Goal: Task Accomplishment & Management: Manage account settings

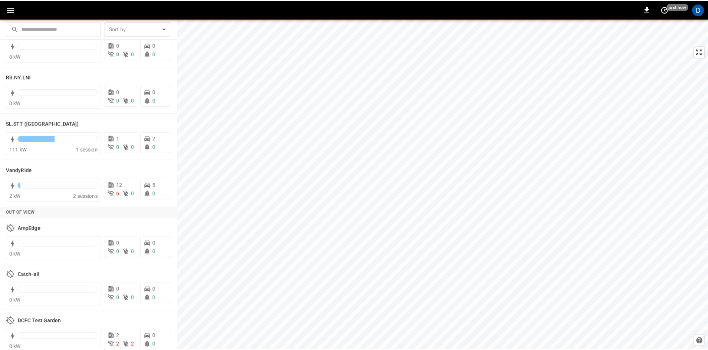
scroll to position [1421, 0]
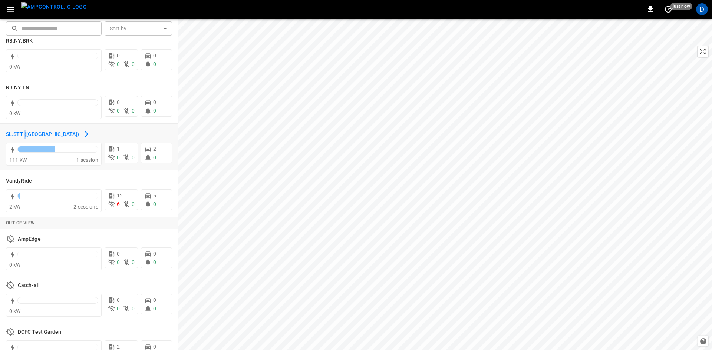
click at [26, 133] on h6 "SL.STT ([GEOGRAPHIC_DATA])" at bounding box center [42, 135] width 73 height 8
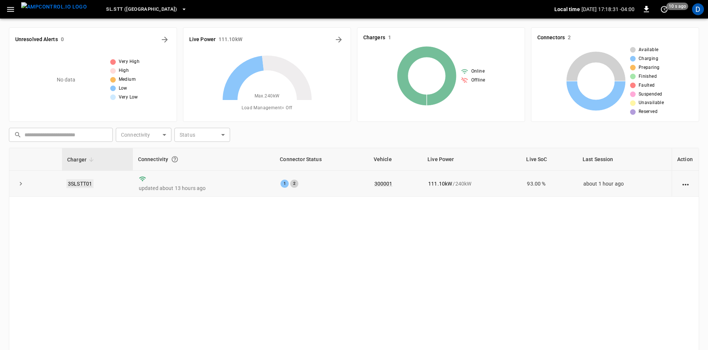
click at [88, 181] on link "3SLSTT01" at bounding box center [79, 184] width 27 height 9
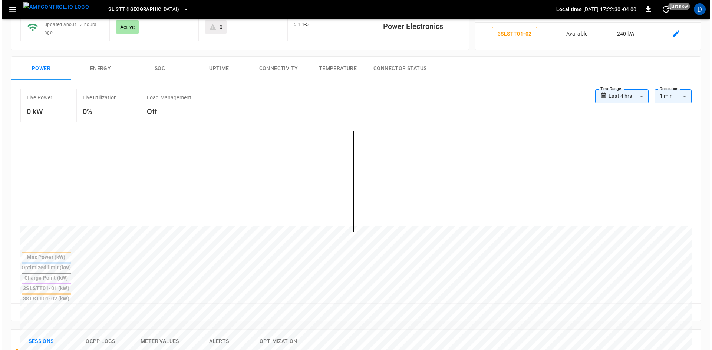
scroll to position [74, 0]
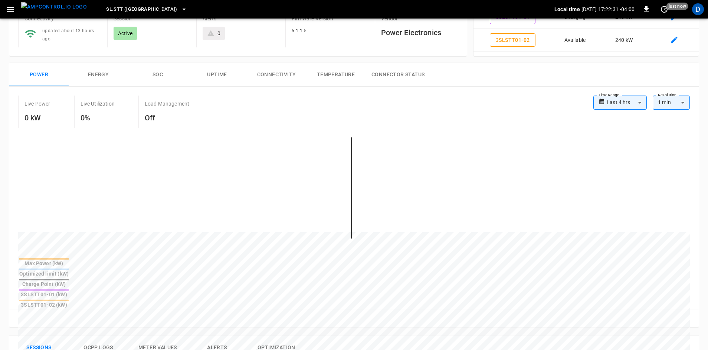
click at [124, 4] on button "SL.STT ([GEOGRAPHIC_DATA])" at bounding box center [146, 9] width 87 height 14
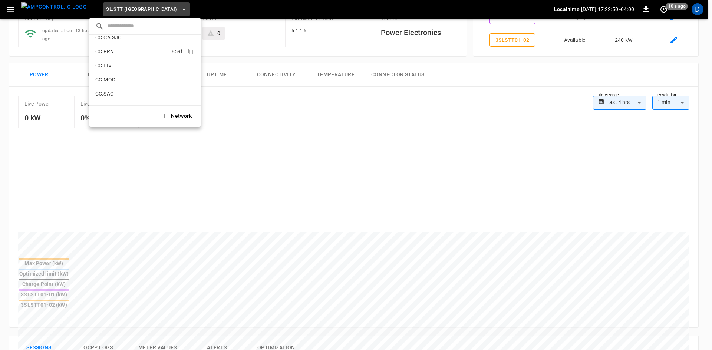
scroll to position [165, 0]
click at [116, 79] on li "CC.SAC 9e78 ..." at bounding box center [144, 77] width 111 height 14
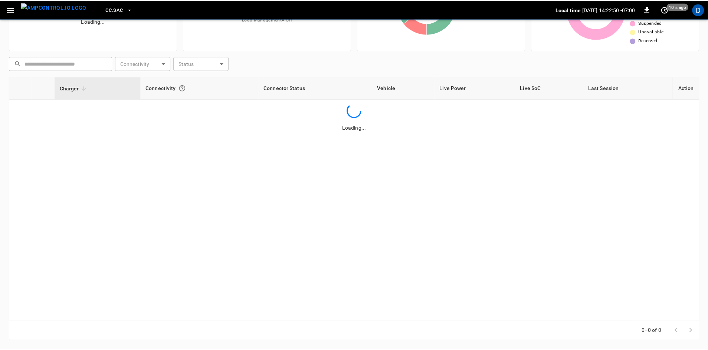
scroll to position [72, 0]
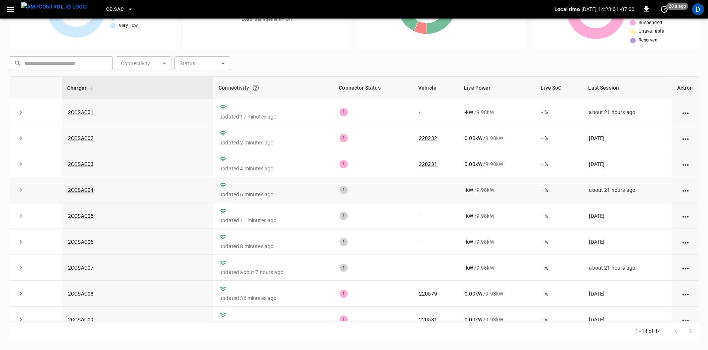
click at [86, 192] on link "2CCSAC04" at bounding box center [80, 190] width 29 height 9
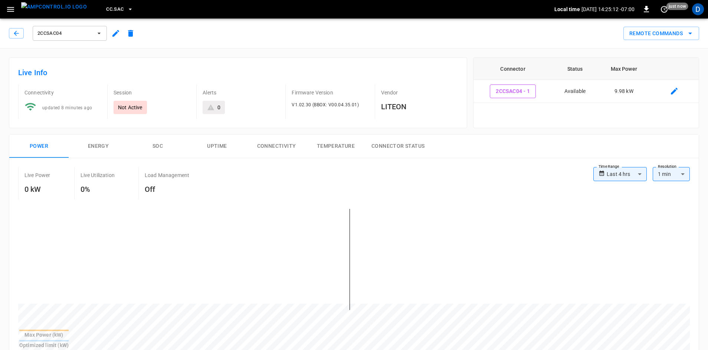
click at [88, 35] on span "2CCSAC04" at bounding box center [64, 33] width 55 height 9
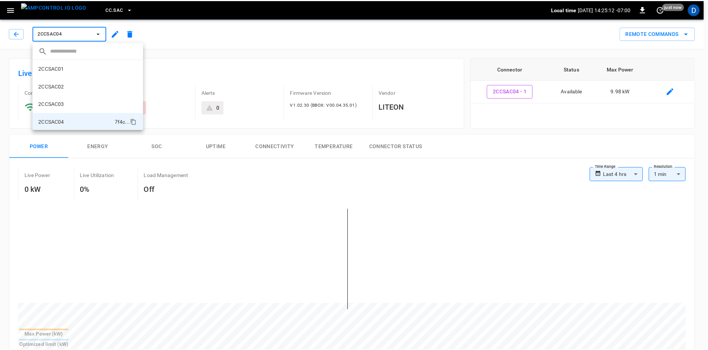
scroll to position [48, 0]
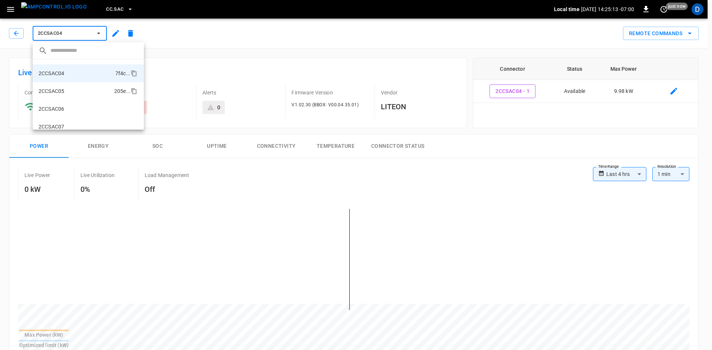
click at [72, 94] on li "2CCSAC05 205e ..." at bounding box center [88, 91] width 111 height 18
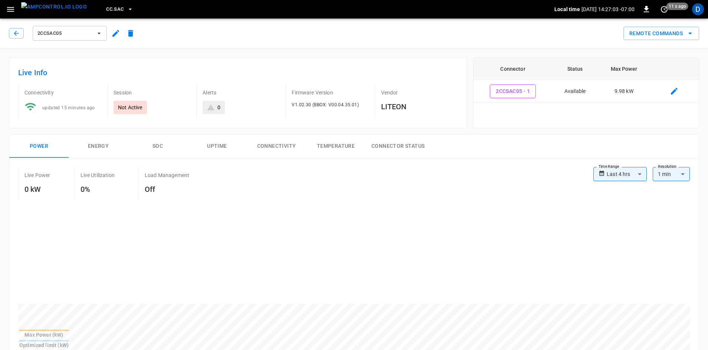
click at [76, 32] on span "2CCSAC05" at bounding box center [64, 33] width 55 height 9
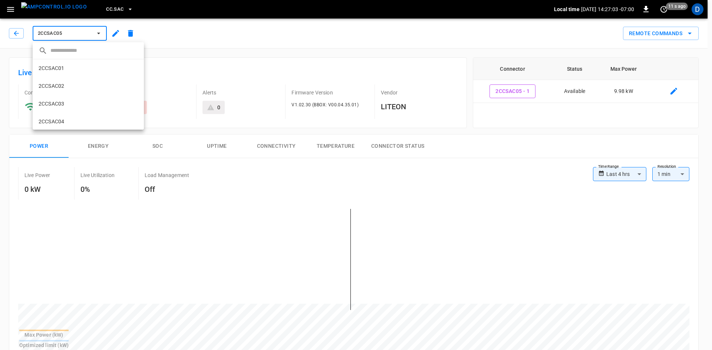
scroll to position [66, 0]
click at [112, 10] on div at bounding box center [356, 175] width 712 height 350
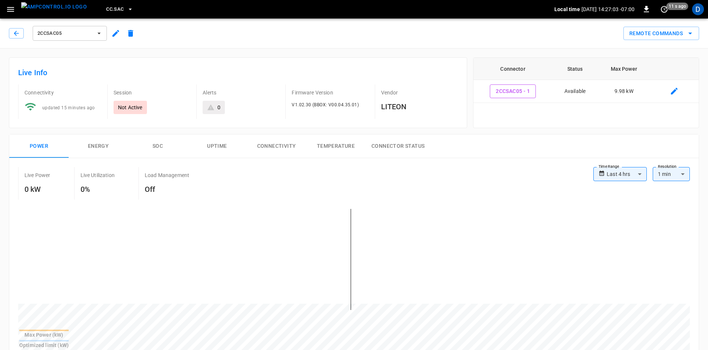
click at [109, 4] on button "CC.SAC" at bounding box center [119, 9] width 33 height 14
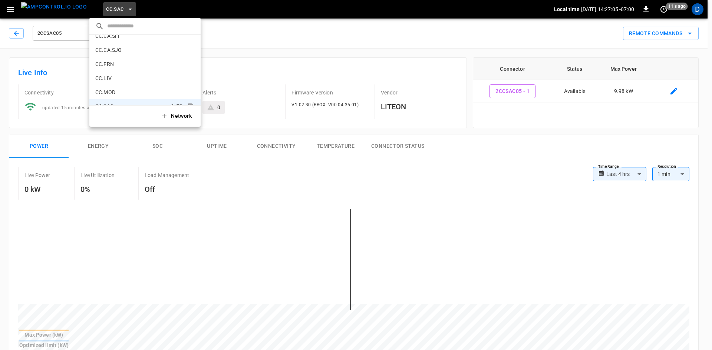
scroll to position [121, 0]
click at [122, 49] on li "CC.CA.SFF f655 ..." at bounding box center [144, 51] width 111 height 14
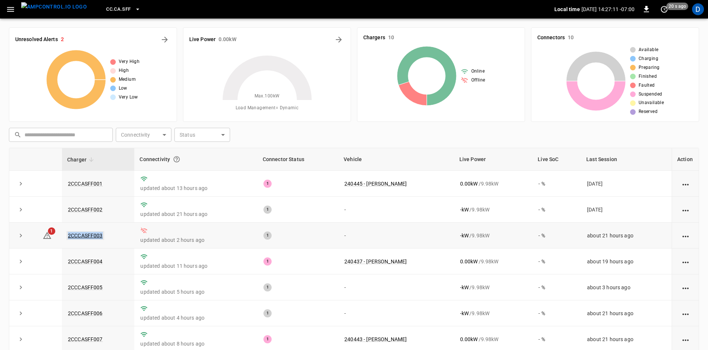
drag, startPoint x: 107, startPoint y: 236, endPoint x: 67, endPoint y: 235, distance: 40.1
click at [67, 235] on td "2CCCASFF003" at bounding box center [98, 236] width 72 height 26
click at [78, 233] on link "2CCCASFF003" at bounding box center [85, 235] width 38 height 9
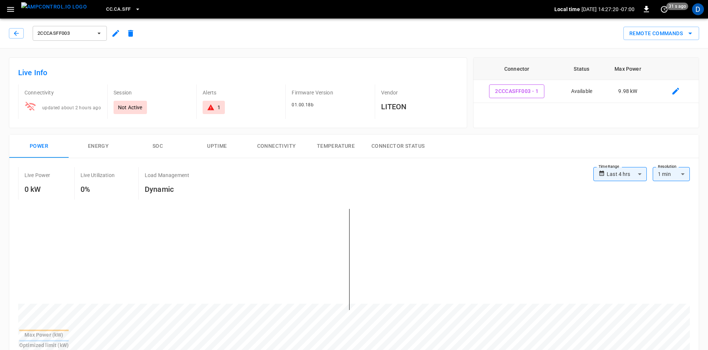
click at [82, 32] on span "2CCCASFF003" at bounding box center [64, 33] width 55 height 9
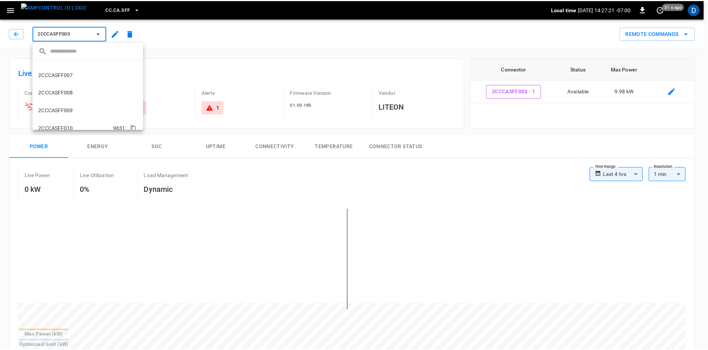
scroll to position [108, 0]
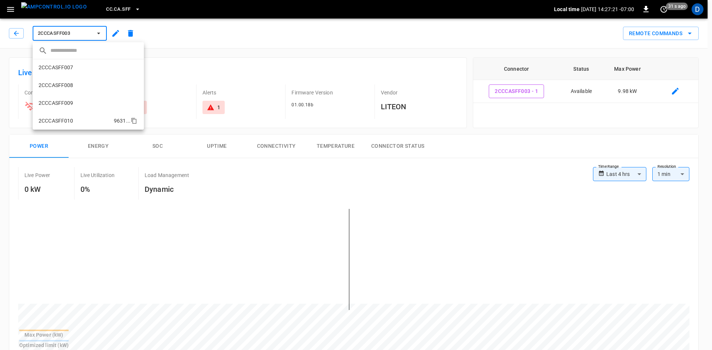
click at [69, 115] on li "2CCCASFF010 9631 ..." at bounding box center [88, 121] width 111 height 18
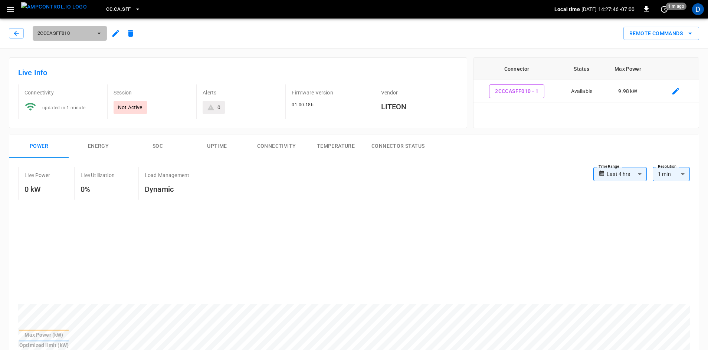
click at [81, 33] on span "2CCCASFF010" at bounding box center [64, 33] width 55 height 9
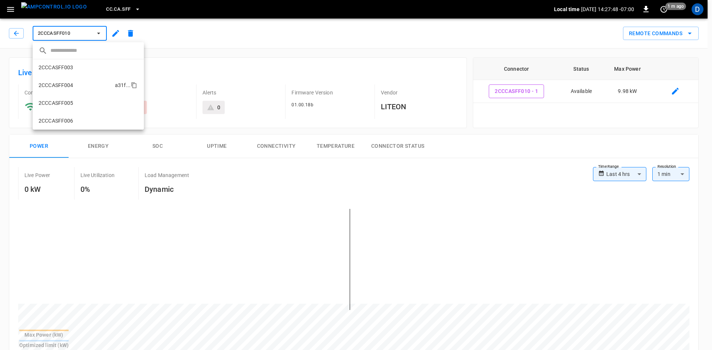
scroll to position [33, 0]
click at [69, 73] on p "2CCCASFF003" at bounding box center [56, 70] width 35 height 7
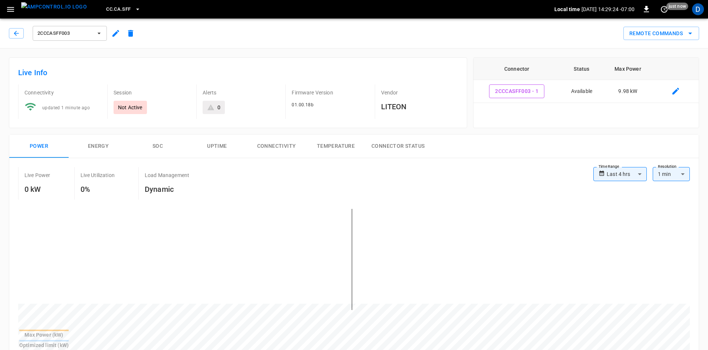
click at [67, 36] on span "2CCCASFF003" at bounding box center [64, 33] width 55 height 9
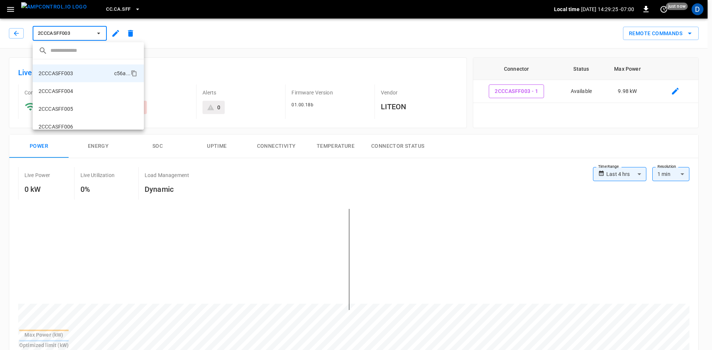
scroll to position [108, 0]
click at [66, 117] on li "2CCCASFF010 9631 ..." at bounding box center [88, 121] width 111 height 18
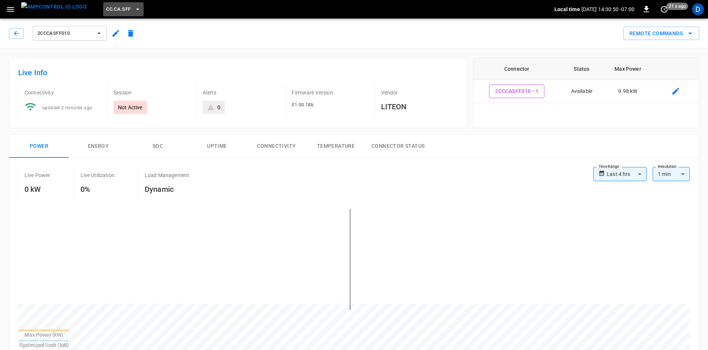
click at [103, 3] on button "CC.CA.SFF" at bounding box center [123, 9] width 40 height 14
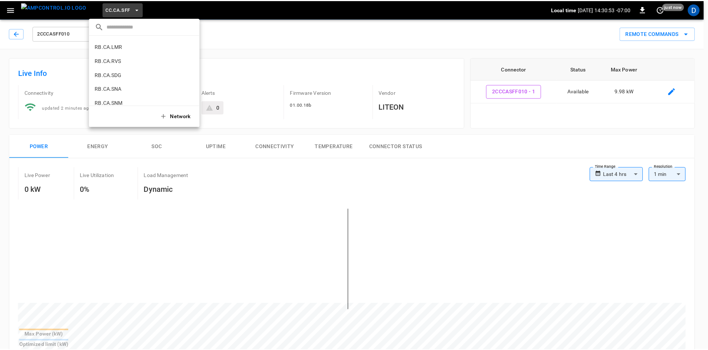
scroll to position [499, 0]
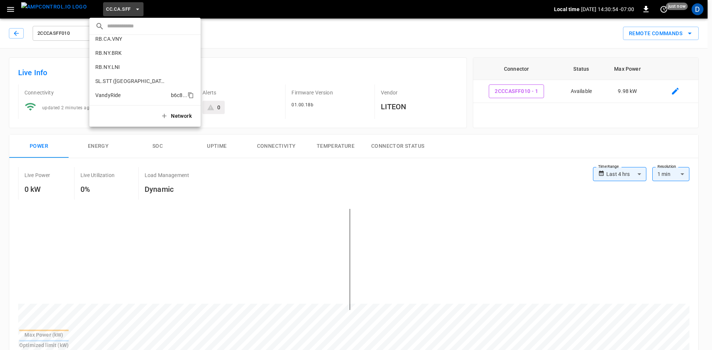
click at [109, 92] on p "VandyRide" at bounding box center [107, 95] width 25 height 7
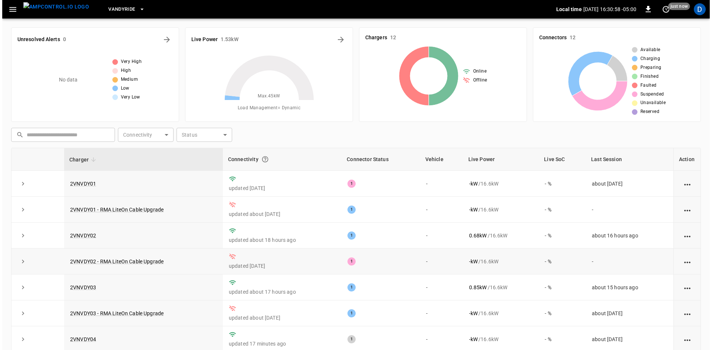
scroll to position [94, 0]
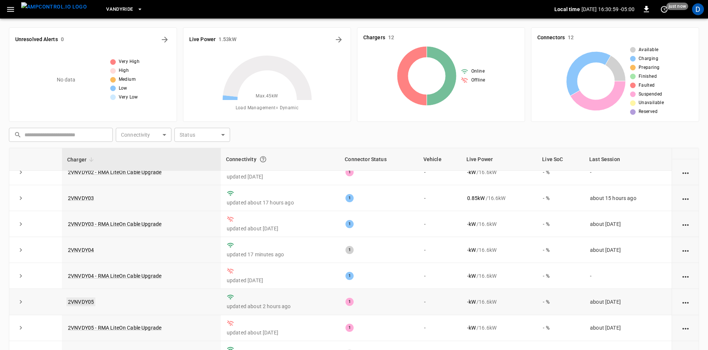
click at [85, 300] on link "2VNVDY05" at bounding box center [80, 302] width 29 height 9
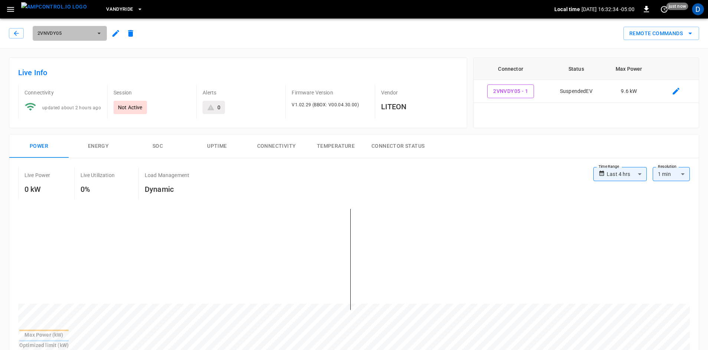
click at [89, 37] on span "2VNVDY05" at bounding box center [64, 33] width 55 height 9
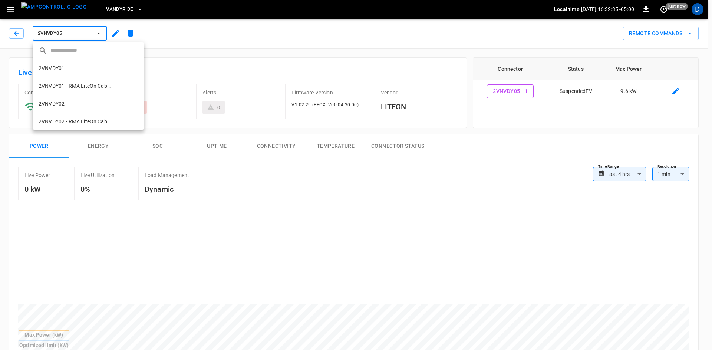
scroll to position [137, 0]
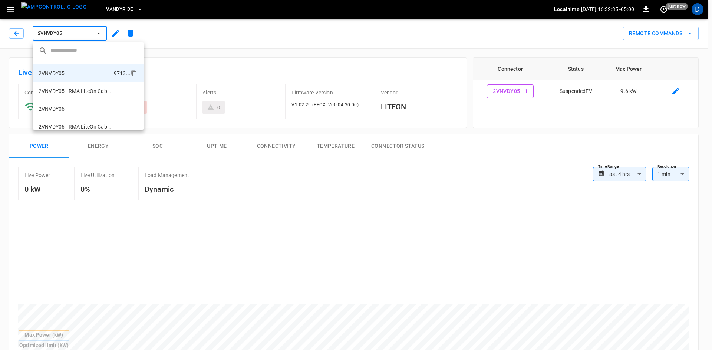
click at [113, 9] on div at bounding box center [356, 175] width 712 height 350
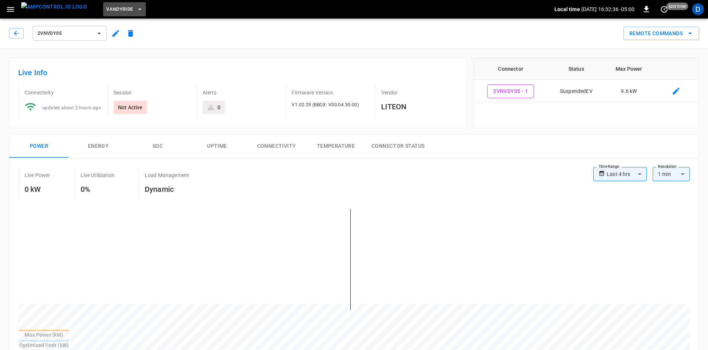
click at [112, 7] on span "VandyRide" at bounding box center [119, 9] width 27 height 9
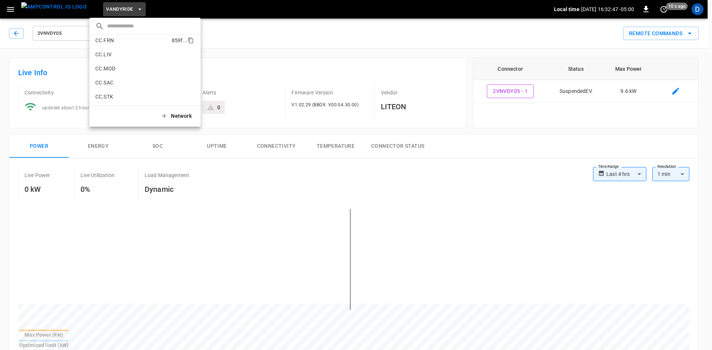
scroll to position [128, 0]
click at [112, 98] on p "CC.MOD" at bounding box center [105, 99] width 20 height 7
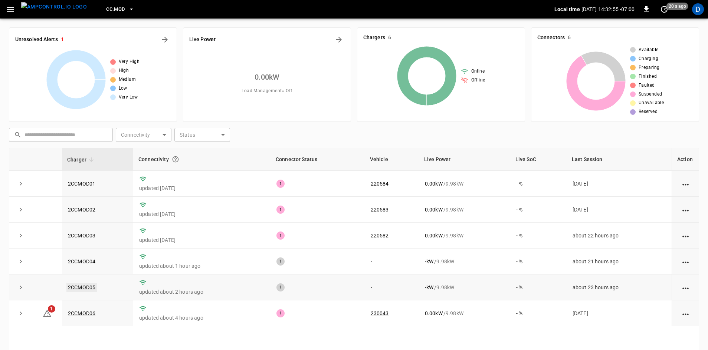
click at [80, 290] on link "2CCMOD05" at bounding box center [81, 287] width 30 height 9
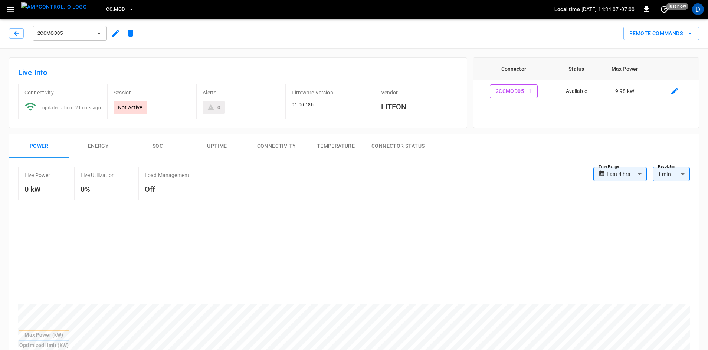
click at [19, 6] on button "menu" at bounding box center [54, 9] width 72 height 19
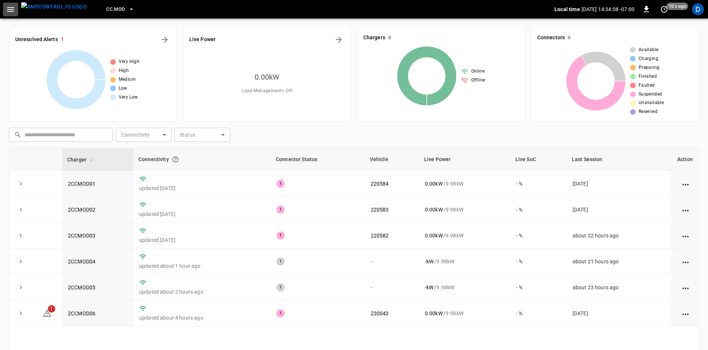
click at [8, 8] on icon "button" at bounding box center [10, 9] width 9 height 9
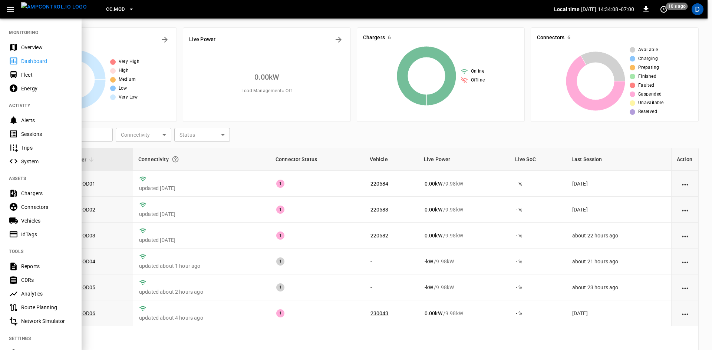
click at [27, 46] on div "Overview" at bounding box center [47, 47] width 52 height 7
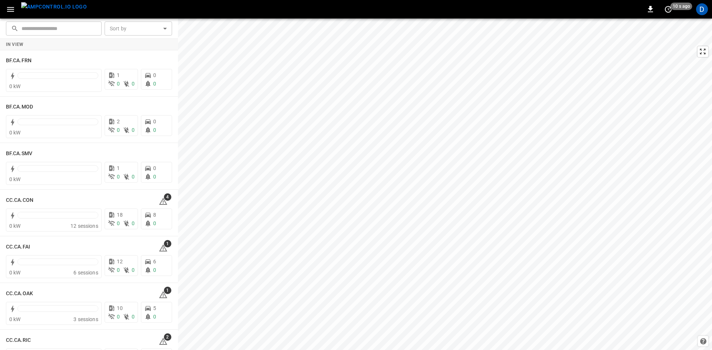
scroll to position [74, 0]
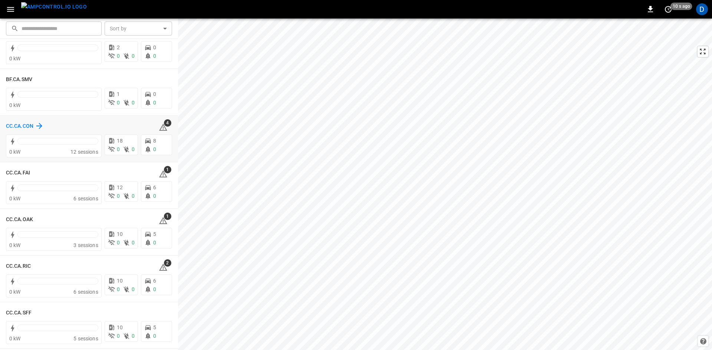
click at [23, 128] on h6 "CC.CA.CON" at bounding box center [19, 126] width 27 height 8
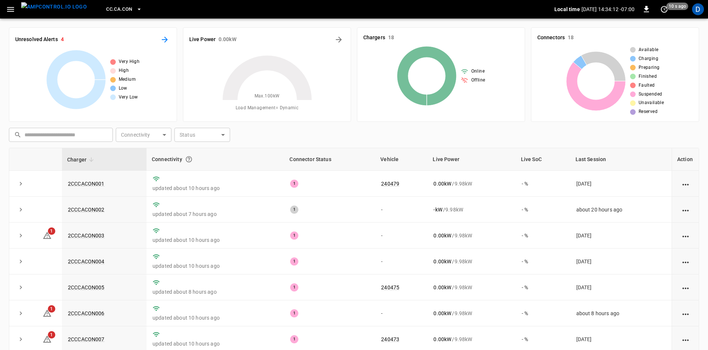
click at [163, 36] on icon "All Alerts" at bounding box center [164, 39] width 9 height 9
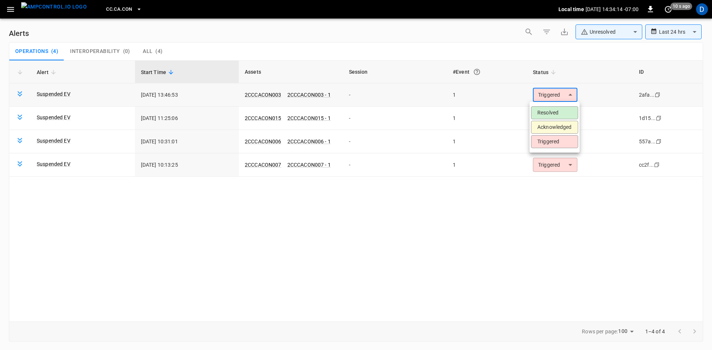
click at [570, 95] on body "**********" at bounding box center [356, 174] width 712 height 348
click at [556, 114] on li "Resolved" at bounding box center [554, 112] width 47 height 13
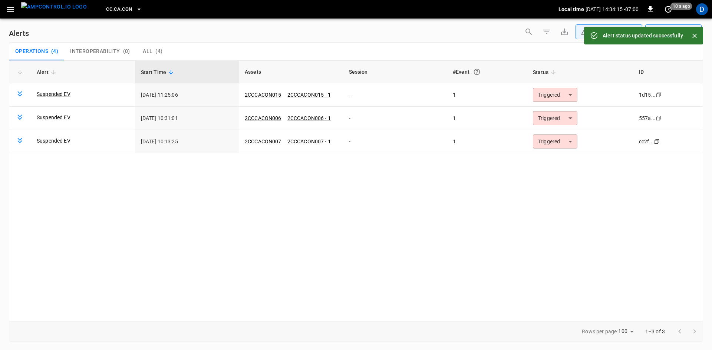
click at [553, 96] on body "**********" at bounding box center [356, 174] width 712 height 348
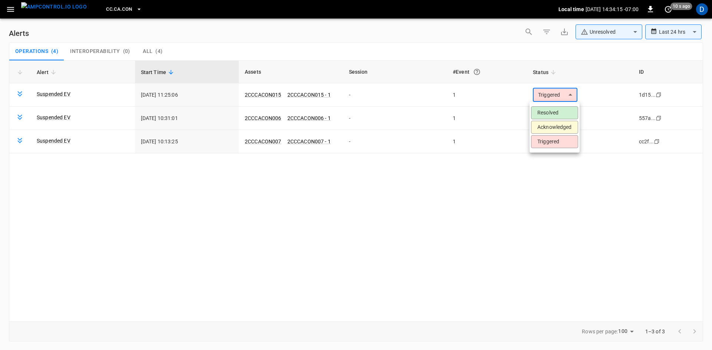
click at [550, 112] on li "Resolved" at bounding box center [554, 112] width 47 height 13
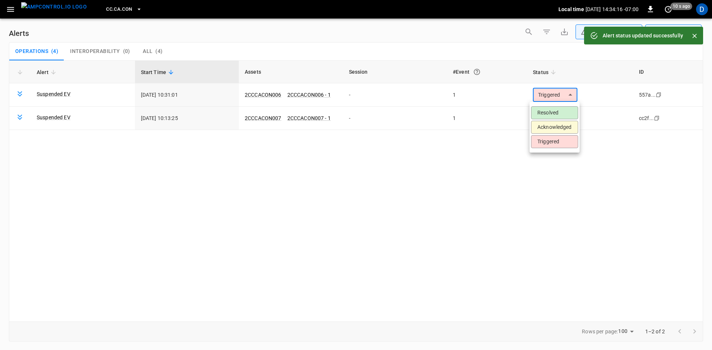
click at [550, 93] on body "**********" at bounding box center [356, 174] width 712 height 348
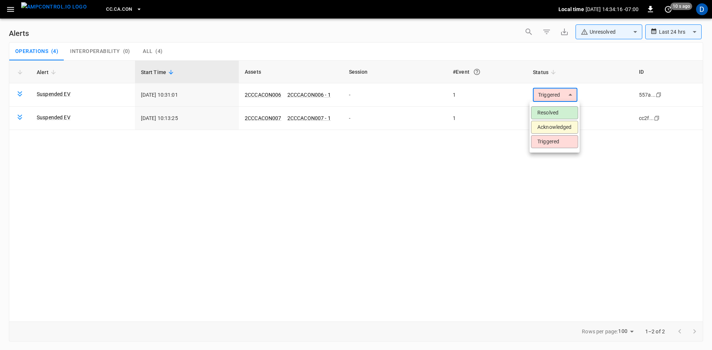
click at [546, 114] on li "Resolved" at bounding box center [554, 112] width 47 height 13
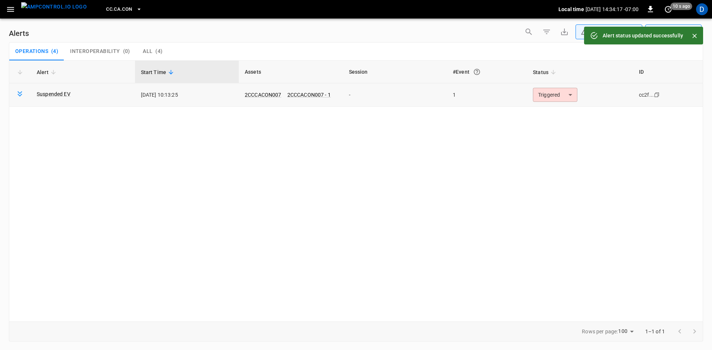
click at [549, 94] on body "**********" at bounding box center [356, 174] width 712 height 348
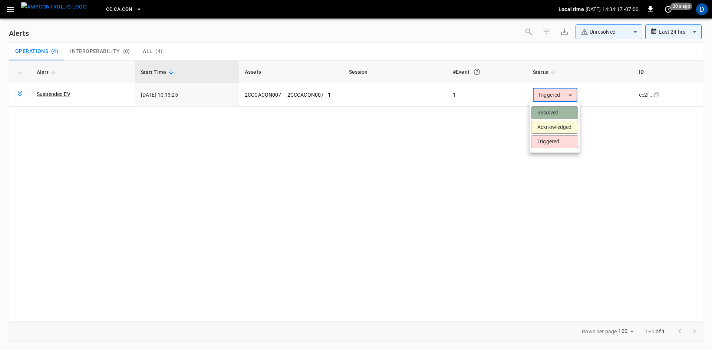
click at [547, 111] on li "Resolved" at bounding box center [554, 112] width 47 height 13
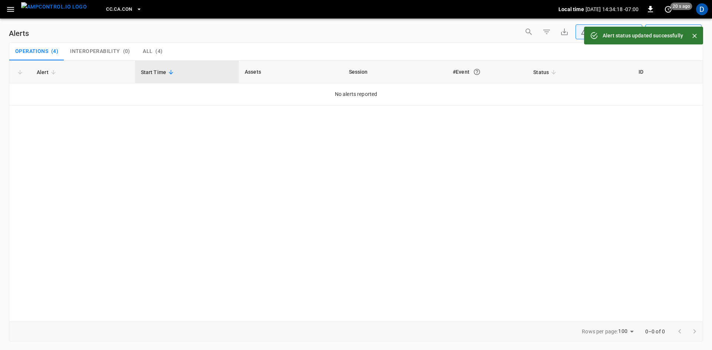
click at [9, 4] on button "button" at bounding box center [10, 10] width 15 height 14
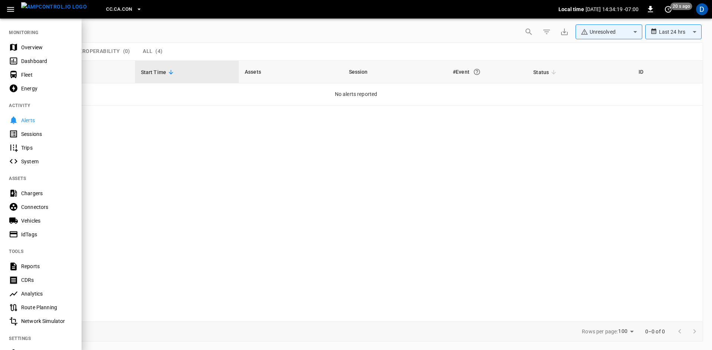
click at [23, 50] on div "Overview" at bounding box center [47, 47] width 52 height 7
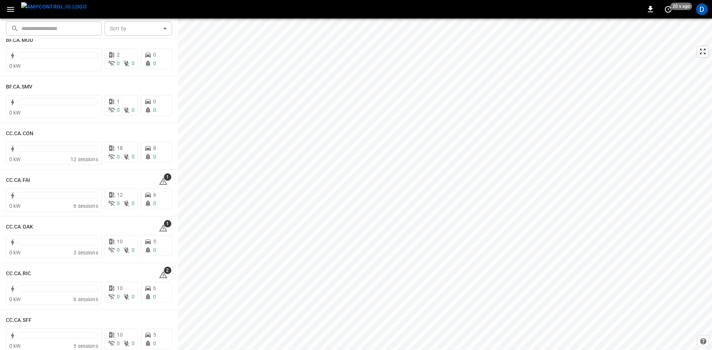
scroll to position [74, 0]
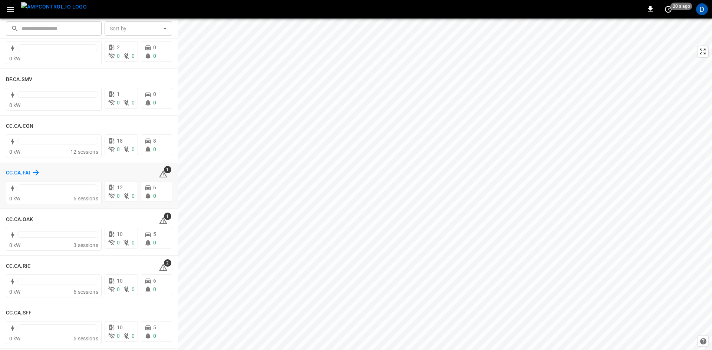
click at [17, 172] on h6 "CC.CA.FAI" at bounding box center [18, 173] width 24 height 8
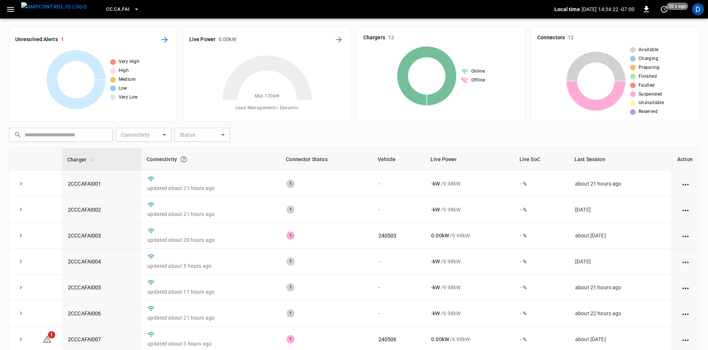
click at [166, 39] on icon "All Alerts" at bounding box center [164, 39] width 9 height 9
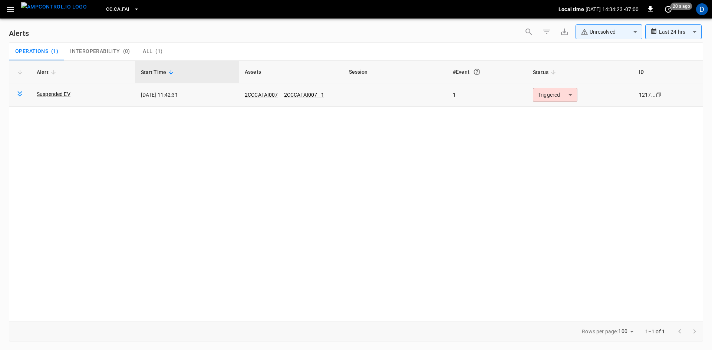
click at [546, 95] on body "**********" at bounding box center [356, 174] width 712 height 348
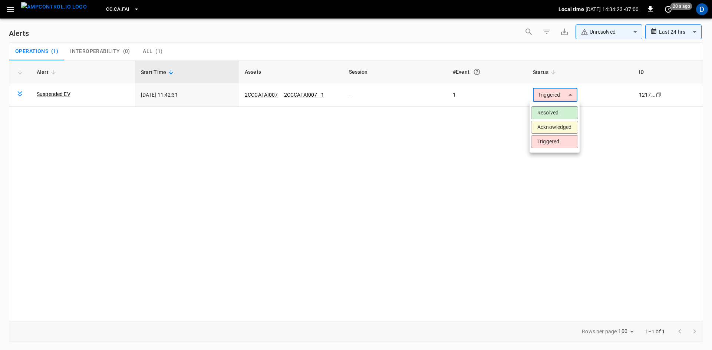
click at [543, 116] on li "Resolved" at bounding box center [554, 112] width 47 height 13
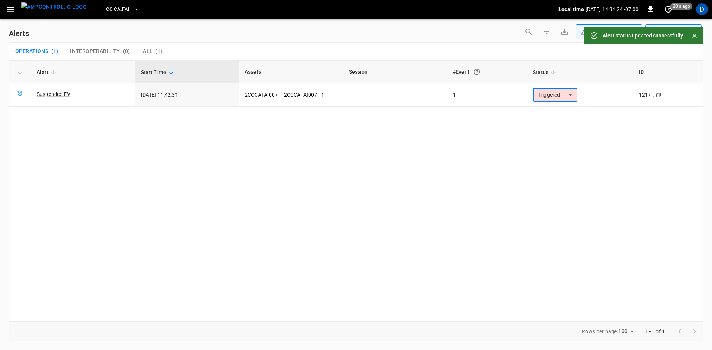
click at [12, 10] on icon "button" at bounding box center [10, 9] width 9 height 9
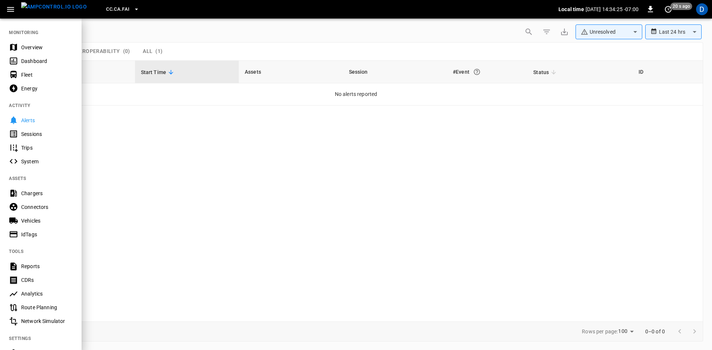
click at [20, 45] on div "Overview" at bounding box center [41, 47] width 82 height 14
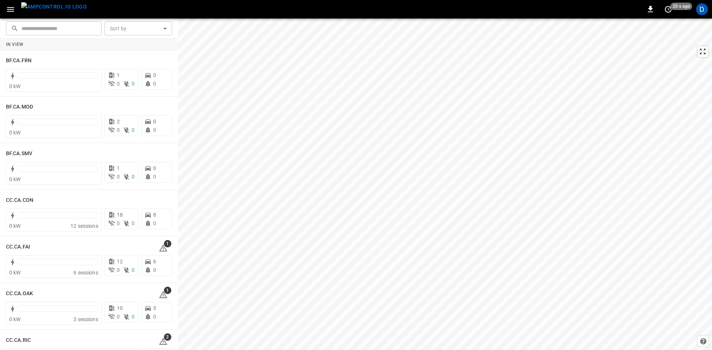
scroll to position [148, 0]
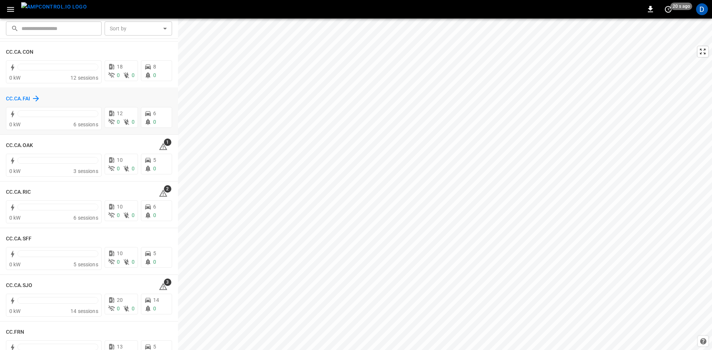
click at [20, 99] on h6 "CC.CA.FAI" at bounding box center [18, 99] width 24 height 8
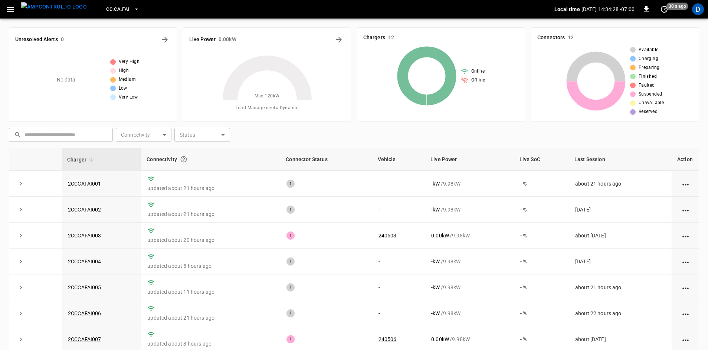
click at [106, 9] on span "CC.CA.FAI" at bounding box center [117, 9] width 23 height 9
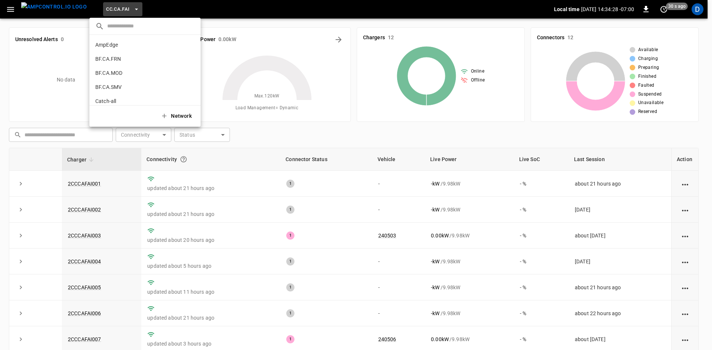
scroll to position [82, 0]
click at [108, 62] on p "CC.CA.OAK" at bounding box center [108, 60] width 27 height 7
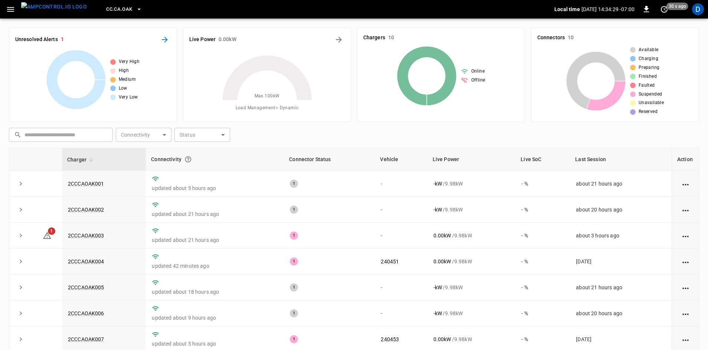
click at [164, 38] on icon "All Alerts" at bounding box center [164, 39] width 9 height 9
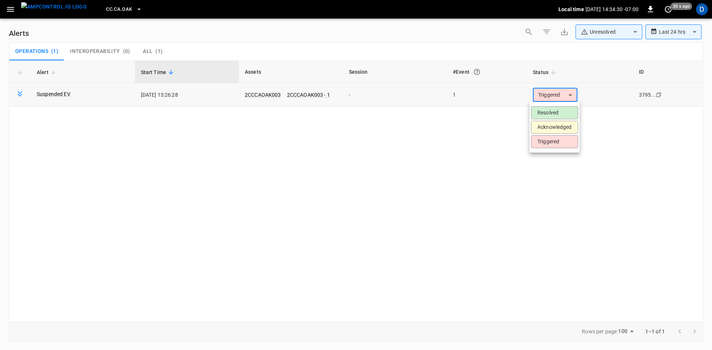
click at [566, 95] on body "**********" at bounding box center [356, 174] width 712 height 348
click at [555, 113] on li "Resolved" at bounding box center [554, 112] width 47 height 13
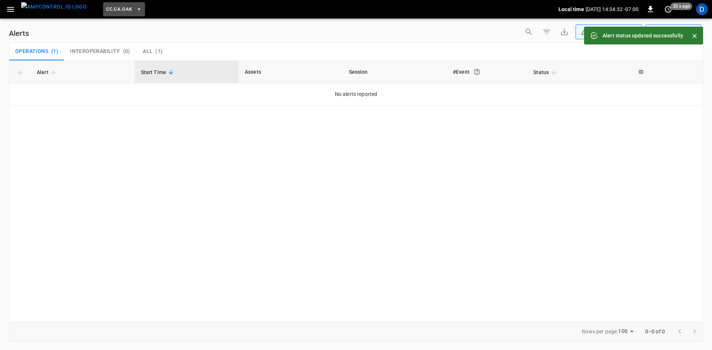
click at [111, 9] on span "CC.CA.OAK" at bounding box center [119, 9] width 26 height 9
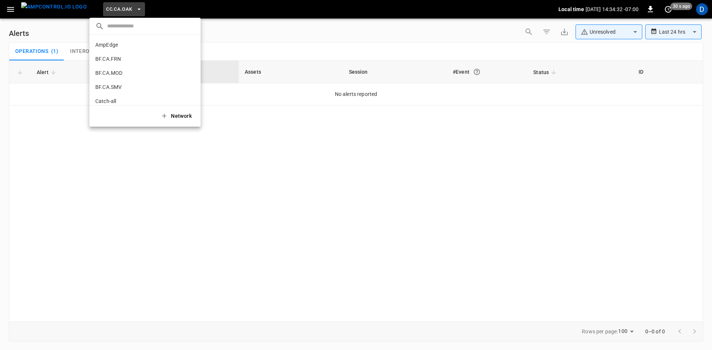
scroll to position [96, 0]
click at [108, 58] on p "CC.CA.RIC" at bounding box center [107, 60] width 25 height 7
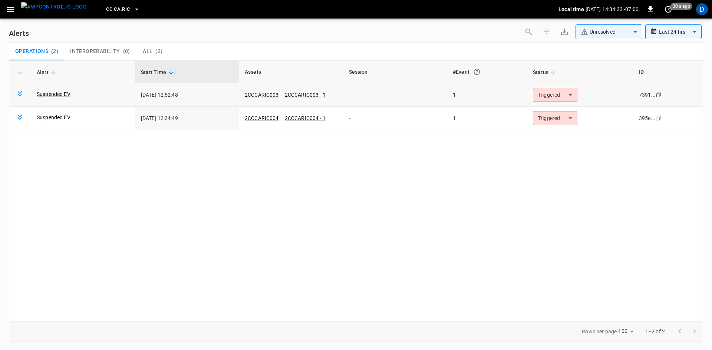
click at [546, 96] on body "**********" at bounding box center [356, 174] width 712 height 348
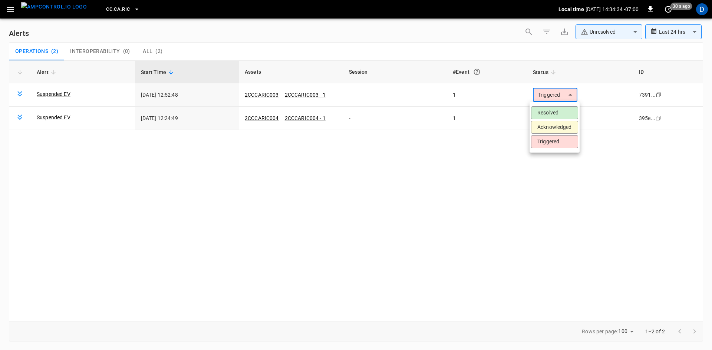
click at [544, 111] on li "Resolved" at bounding box center [554, 112] width 47 height 13
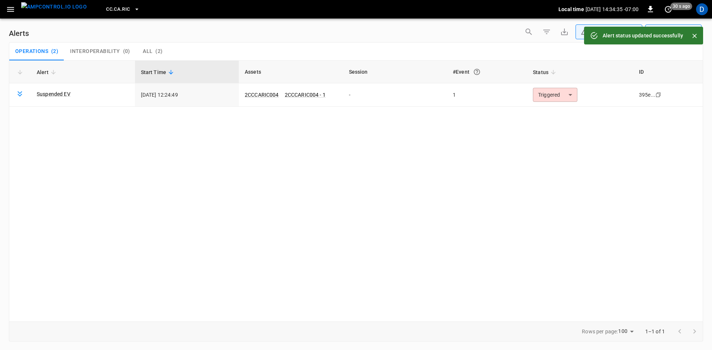
click at [545, 92] on body "**********" at bounding box center [356, 174] width 712 height 348
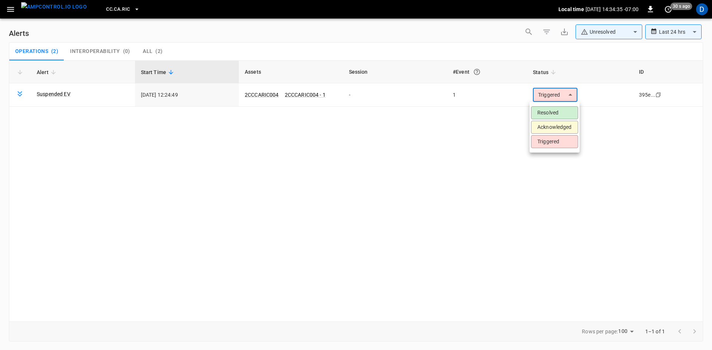
click at [543, 106] on ul "Resolved Acknowledged Triggered" at bounding box center [555, 127] width 50 height 51
click at [543, 113] on li "Resolved" at bounding box center [554, 112] width 47 height 13
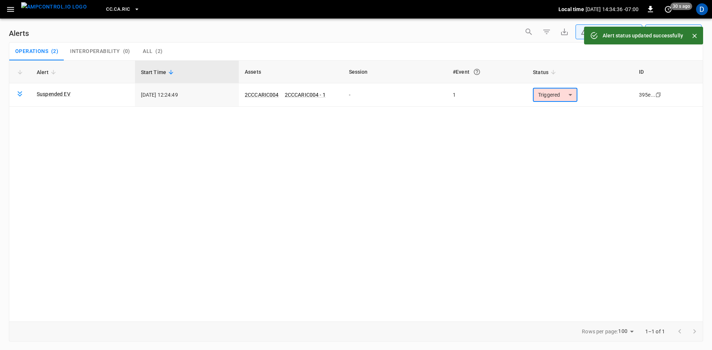
click at [106, 7] on span "CC.CA.RIC" at bounding box center [118, 9] width 24 height 9
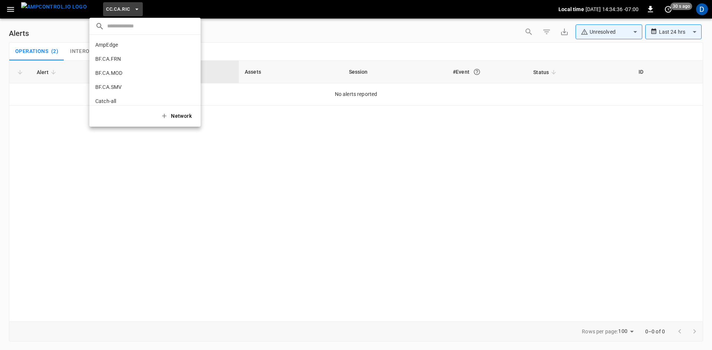
scroll to position [111, 0]
click at [105, 60] on p "CC.CA.SFF" at bounding box center [108, 60] width 26 height 7
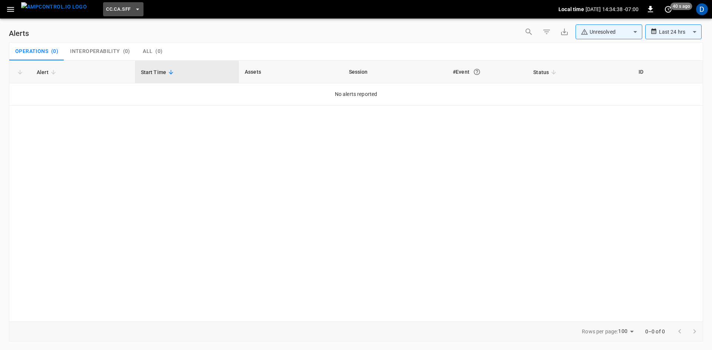
click at [106, 6] on span "CC.CA.SFF" at bounding box center [118, 9] width 24 height 9
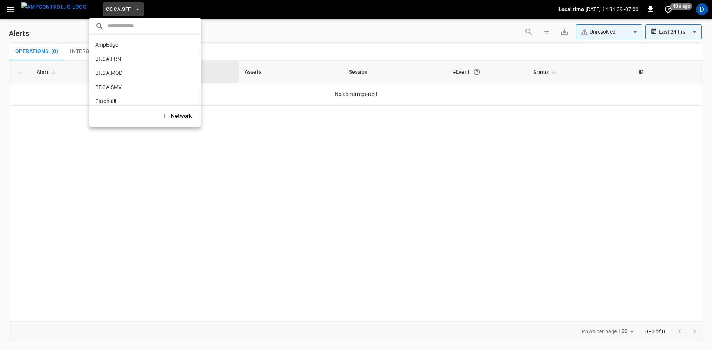
scroll to position [125, 0]
click at [108, 62] on p "CC.CA.SJO" at bounding box center [108, 60] width 26 height 7
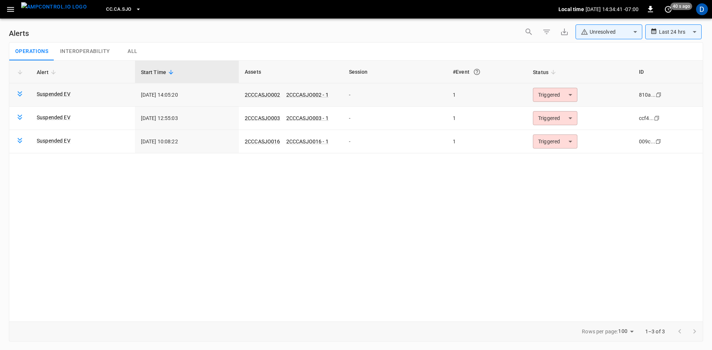
click at [552, 94] on body "**********" at bounding box center [356, 174] width 712 height 348
click at [546, 109] on li "Resolved" at bounding box center [554, 112] width 47 height 13
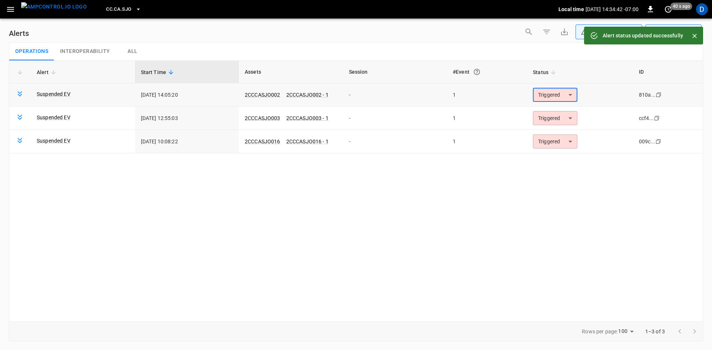
click at [546, 97] on body "**********" at bounding box center [356, 174] width 712 height 348
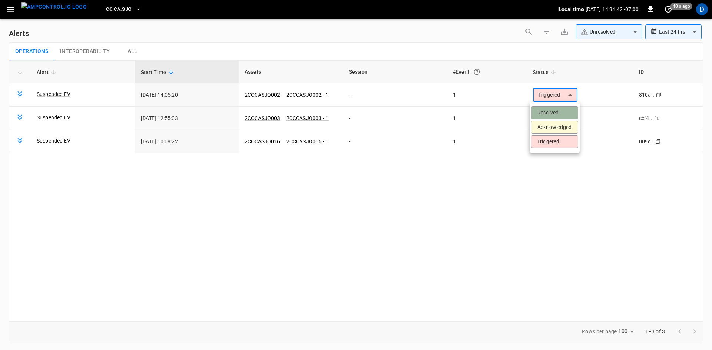
click at [544, 112] on li "Resolved" at bounding box center [554, 112] width 47 height 13
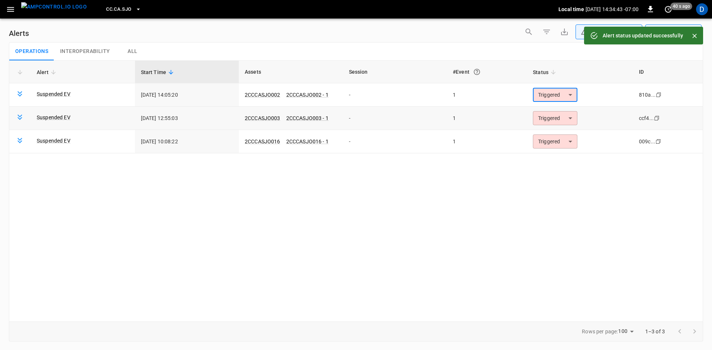
click at [552, 116] on body "**********" at bounding box center [356, 174] width 712 height 348
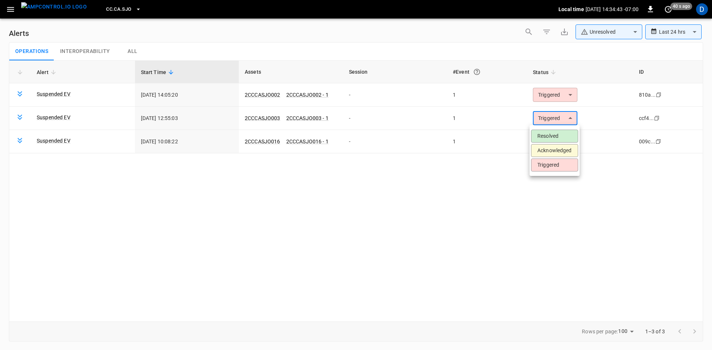
click at [546, 133] on li "Resolved" at bounding box center [554, 136] width 47 height 13
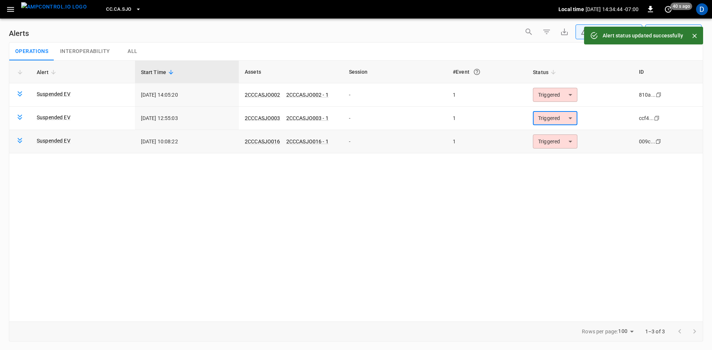
click at [547, 138] on body "**********" at bounding box center [356, 174] width 712 height 348
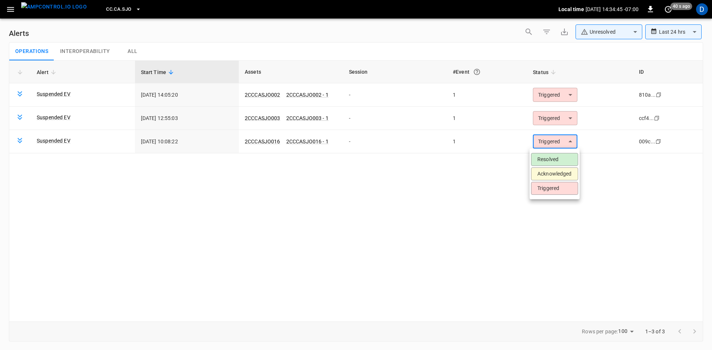
click at [544, 159] on li "Resolved" at bounding box center [554, 159] width 47 height 13
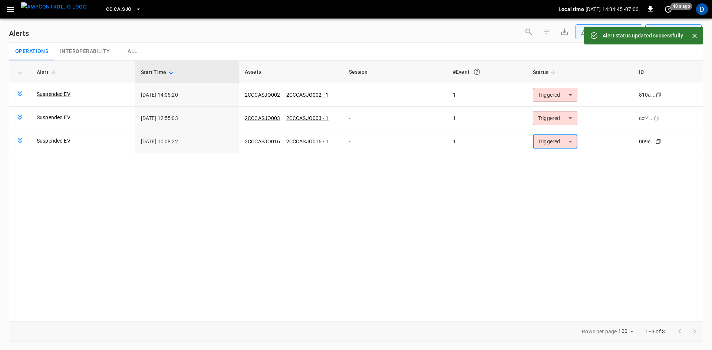
click at [111, 7] on span "CC.CA.SJO" at bounding box center [118, 9] width 25 height 9
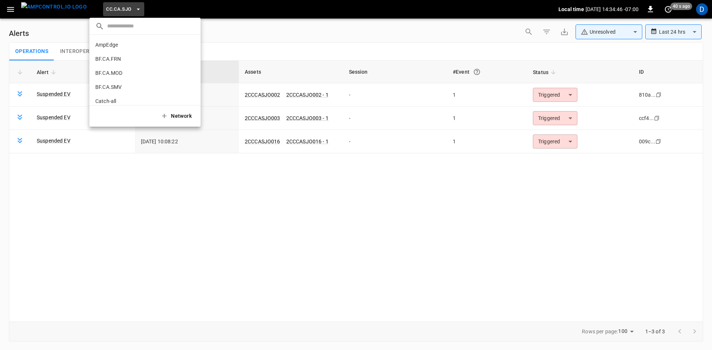
scroll to position [139, 0]
click at [120, 60] on li "CC.FRN 859f ..." at bounding box center [144, 61] width 111 height 14
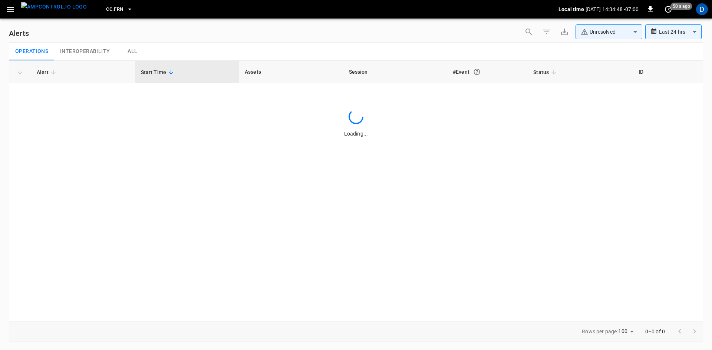
click at [9, 8] on icon "button" at bounding box center [10, 9] width 9 height 9
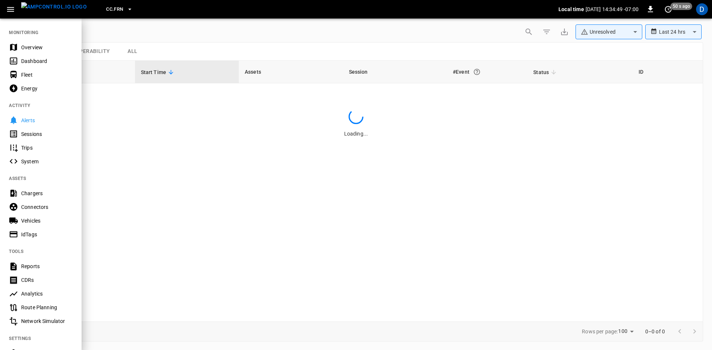
click at [28, 49] on div "Overview" at bounding box center [47, 47] width 52 height 7
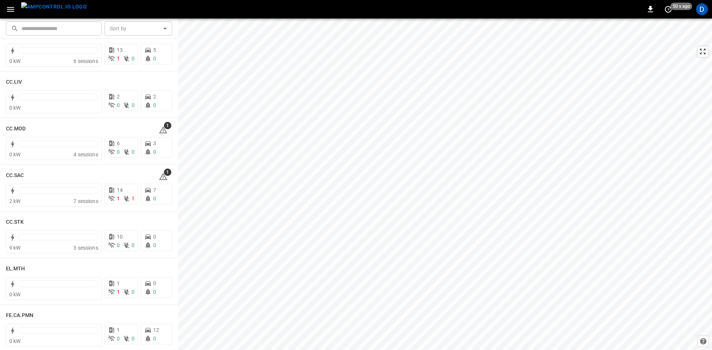
scroll to position [445, 0]
click at [17, 129] on h6 "CC.MOD" at bounding box center [16, 129] width 20 height 8
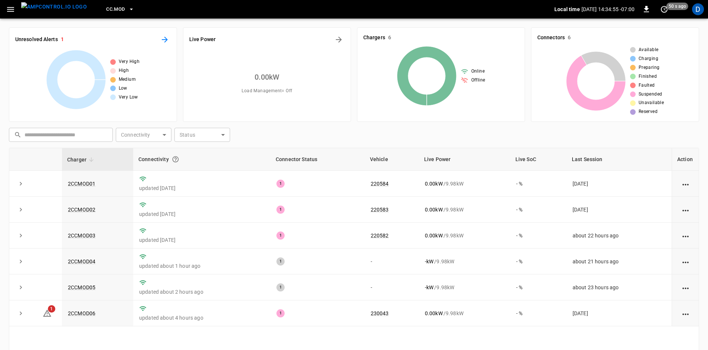
click at [164, 40] on icon "All Alerts" at bounding box center [164, 39] width 9 height 9
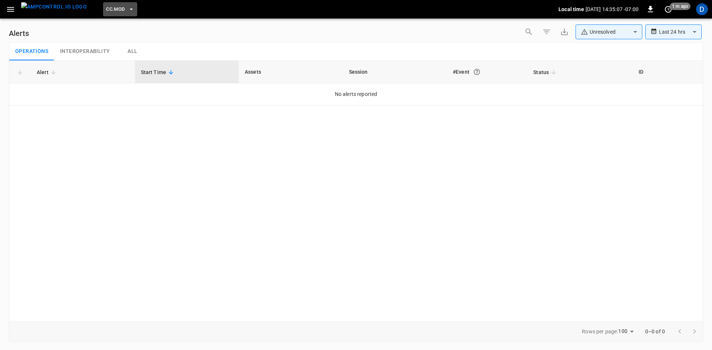
click at [106, 9] on span "CC.MOD" at bounding box center [115, 9] width 19 height 9
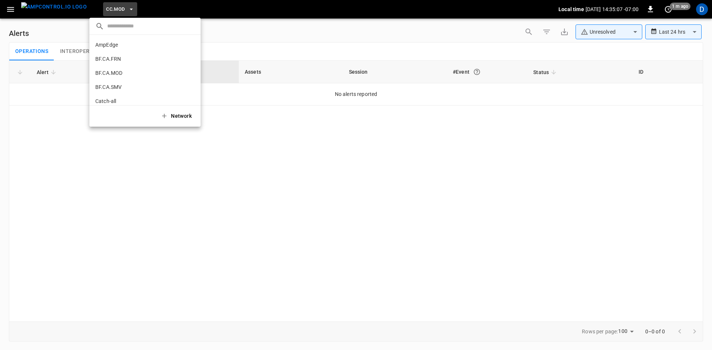
scroll to position [181, 0]
click at [104, 60] on p "CC.SAC" at bounding box center [104, 60] width 18 height 7
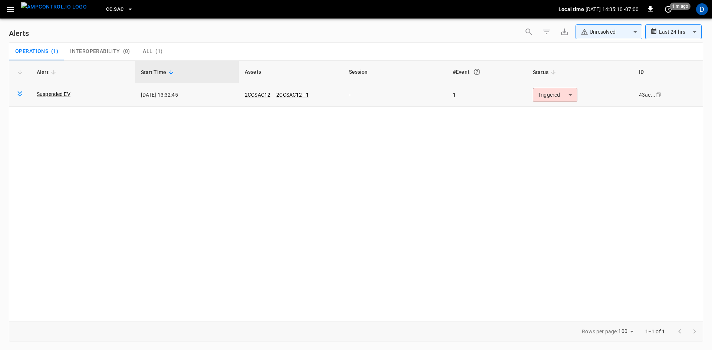
click at [554, 96] on body "**********" at bounding box center [356, 174] width 712 height 348
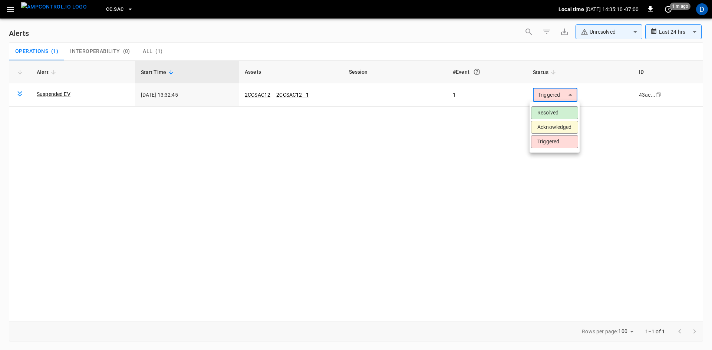
click at [540, 114] on li "Resolved" at bounding box center [554, 112] width 47 height 13
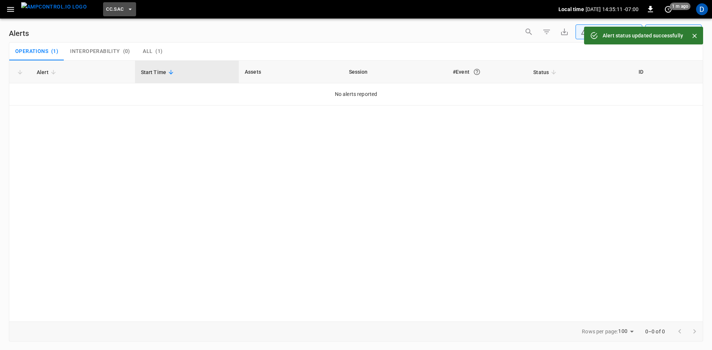
click at [106, 9] on span "CC.SAC" at bounding box center [114, 9] width 17 height 9
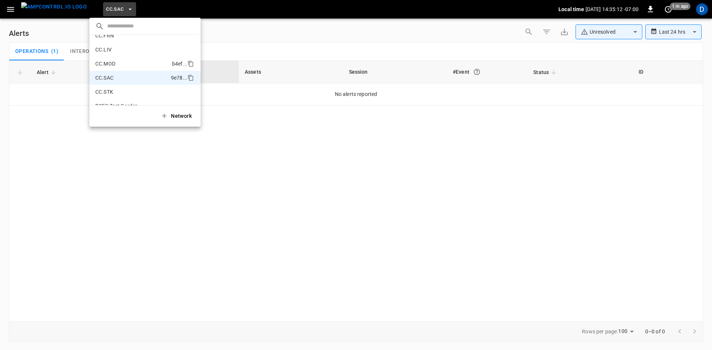
scroll to position [158, 0]
click at [109, 69] on p "CC.MOD" at bounding box center [105, 69] width 20 height 7
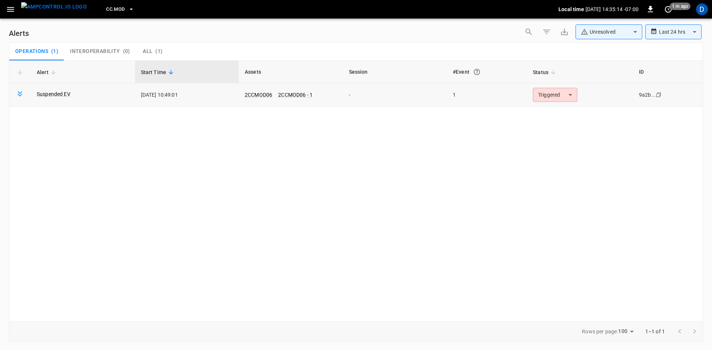
click at [553, 98] on body "**********" at bounding box center [356, 174] width 712 height 348
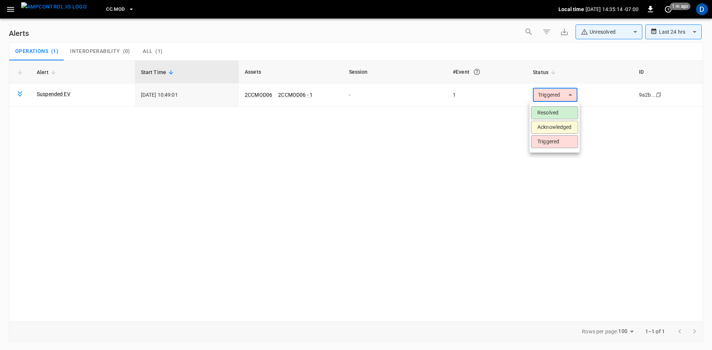
click at [548, 115] on li "Resolved" at bounding box center [554, 112] width 47 height 13
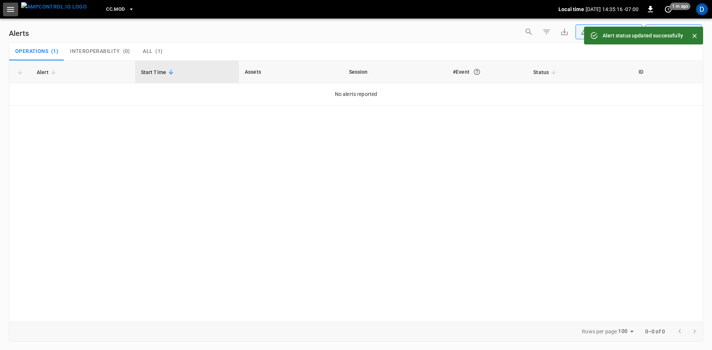
drag, startPoint x: 11, startPoint y: 7, endPoint x: 14, endPoint y: 11, distance: 5.3
click at [11, 7] on icon "button" at bounding box center [10, 9] width 9 height 9
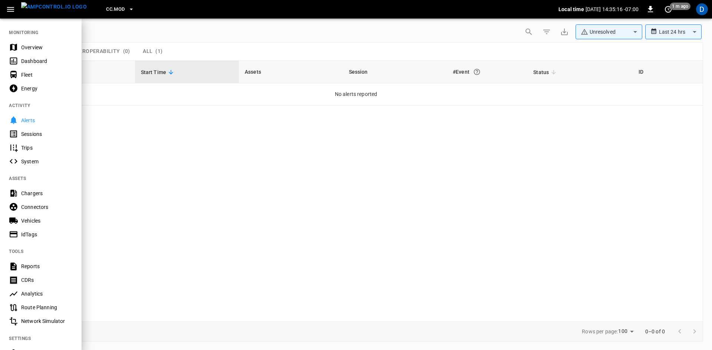
click at [22, 42] on div "Overview" at bounding box center [41, 47] width 82 height 14
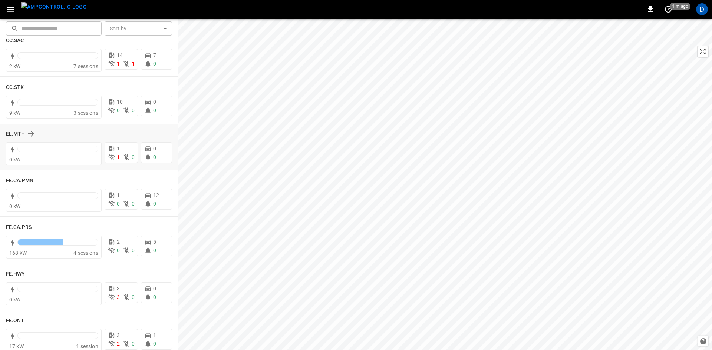
scroll to position [579, 0]
click at [217, 9] on div "0 20 s ago D" at bounding box center [356, 9] width 712 height 19
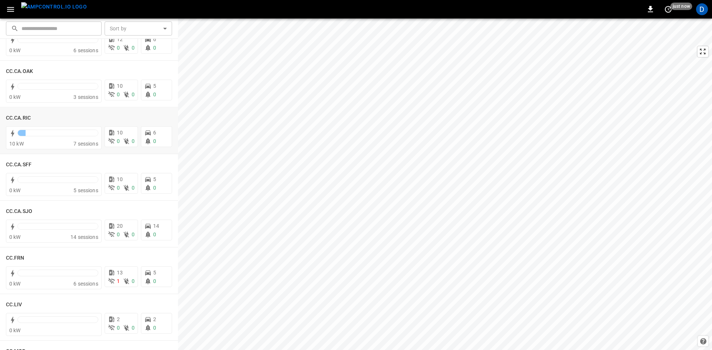
scroll to position [74, 0]
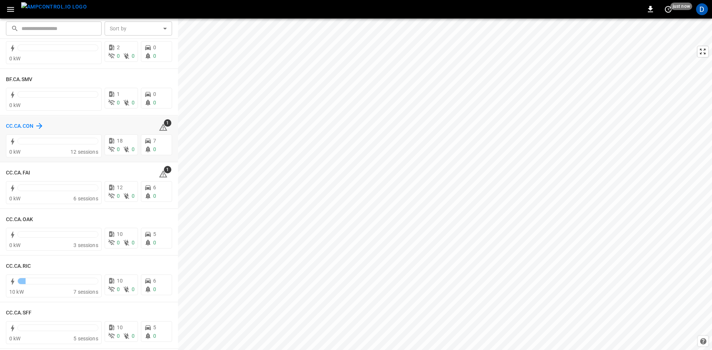
click at [27, 126] on h6 "CC.CA.CON" at bounding box center [19, 126] width 27 height 8
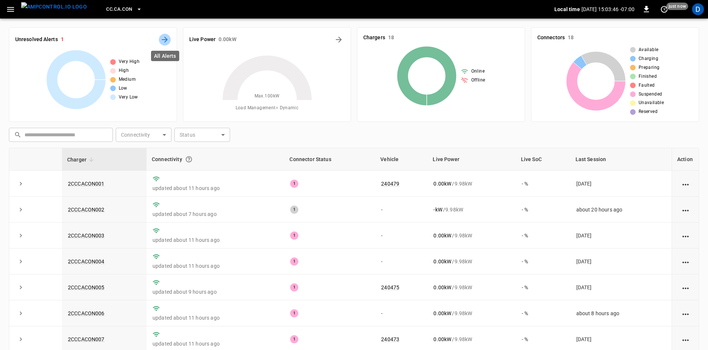
click at [162, 39] on icon "All Alerts" at bounding box center [165, 40] width 6 height 6
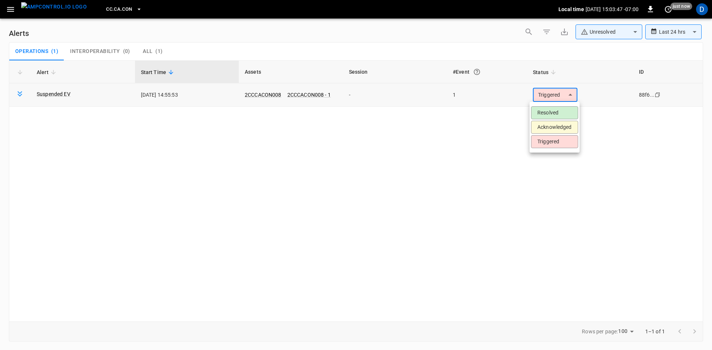
click at [554, 91] on body "**********" at bounding box center [356, 174] width 712 height 348
click at [546, 114] on li "Resolved" at bounding box center [554, 112] width 47 height 13
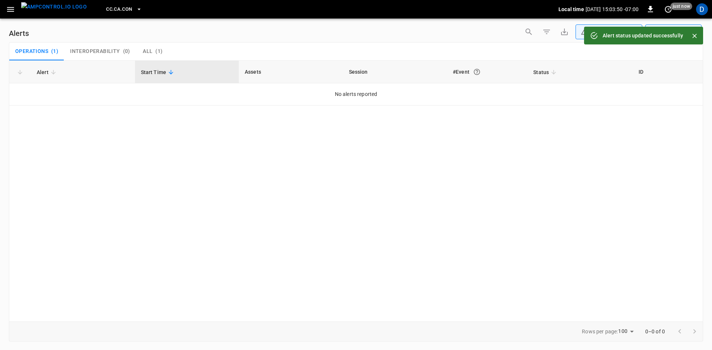
click at [109, 8] on span "CC.CA.CON" at bounding box center [119, 9] width 26 height 9
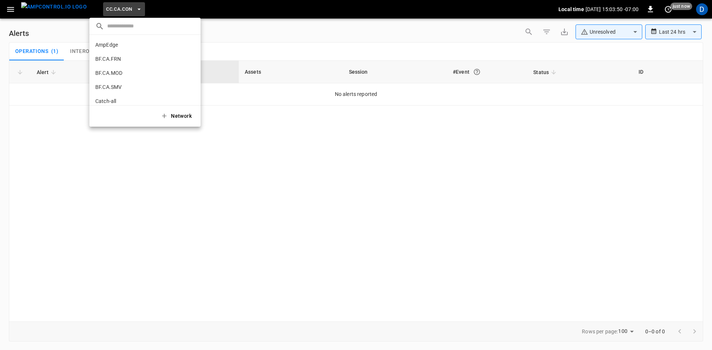
scroll to position [68, 0]
click at [116, 63] on p "CC.CA.FAI" at bounding box center [107, 60] width 24 height 7
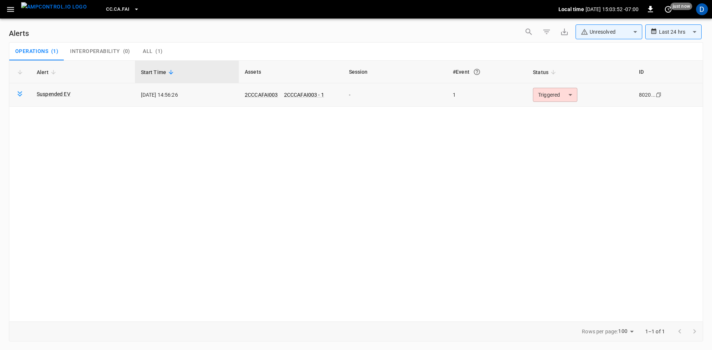
click at [543, 90] on body "**********" at bounding box center [356, 174] width 712 height 348
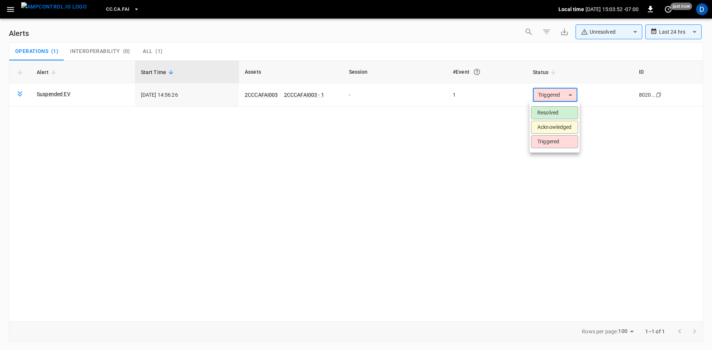
click at [545, 115] on li "Resolved" at bounding box center [554, 112] width 47 height 13
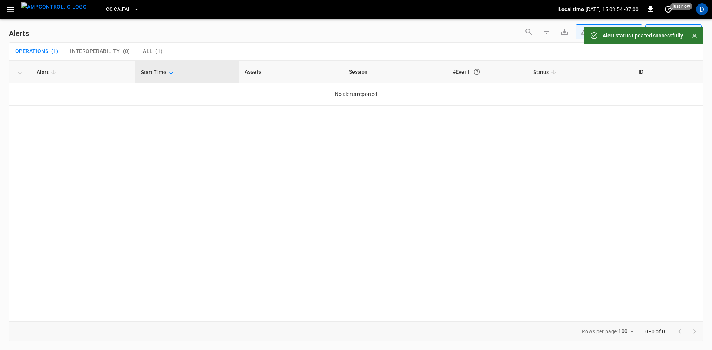
click at [10, 8] on icon "button" at bounding box center [10, 9] width 9 height 9
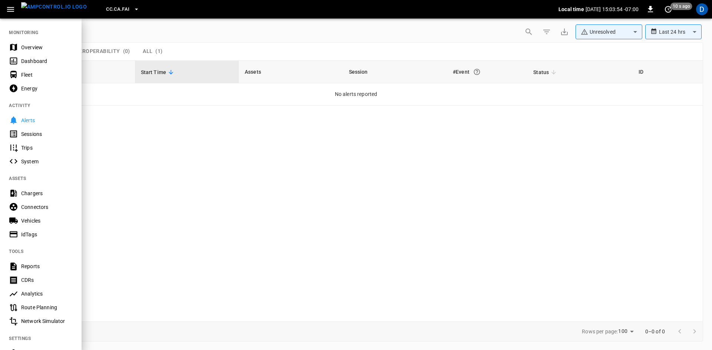
click at [32, 40] on nav "MONITORING Overview Dashboard Fleet Energy ACTIVITY Alerts Sessions Trips Syste…" at bounding box center [41, 211] width 82 height 387
click at [31, 49] on div "Overview" at bounding box center [47, 47] width 52 height 7
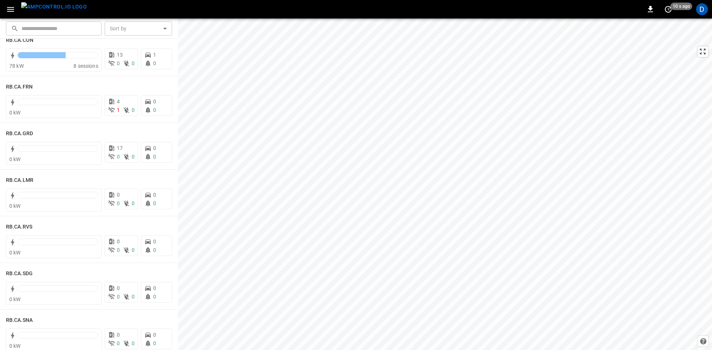
scroll to position [1224, 0]
